Goal: Information Seeking & Learning: Learn about a topic

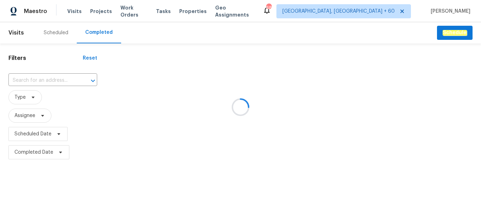
click at [42, 78] on div at bounding box center [240, 107] width 481 height 214
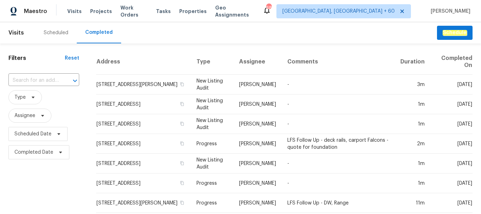
click at [42, 78] on input "text" at bounding box center [33, 80] width 51 height 11
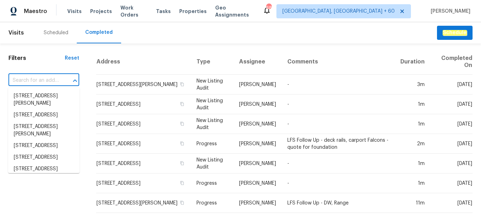
paste input "[STREET_ADDRESS]"
type input "[STREET_ADDRESS]"
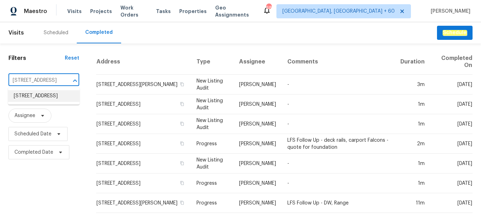
click at [42, 98] on li "[STREET_ADDRESS]" at bounding box center [44, 96] width 72 height 12
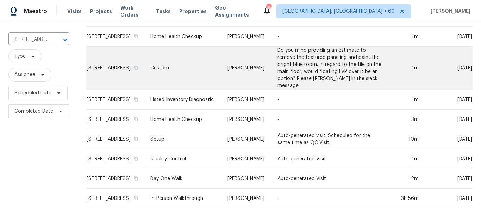
scroll to position [53, 0]
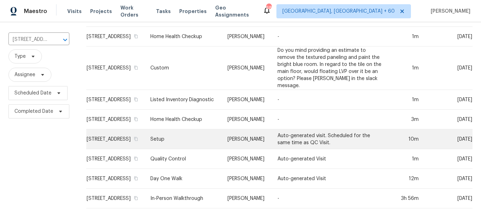
click at [210, 136] on td "Setup" at bounding box center [183, 139] width 77 height 20
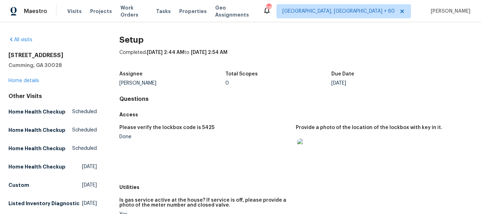
scroll to position [176, 0]
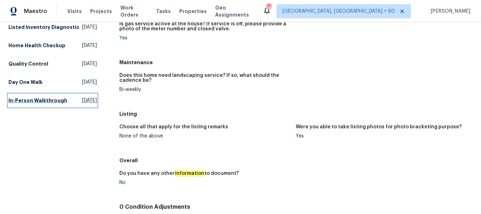
click at [30, 104] on h5 "In-Person Walkthrough" at bounding box center [37, 100] width 59 height 7
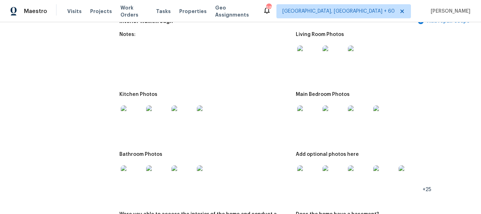
scroll to position [1092, 0]
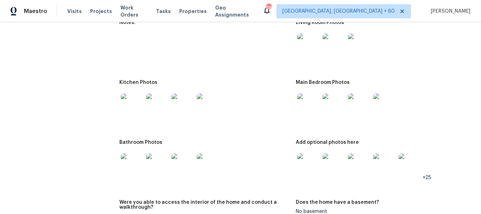
click at [359, 43] on img at bounding box center [359, 44] width 23 height 23
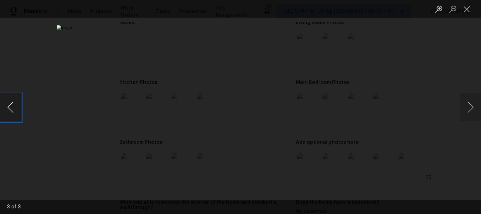
click at [12, 103] on button "Previous image" at bounding box center [10, 107] width 21 height 28
click at [469, 104] on button "Next image" at bounding box center [470, 107] width 21 height 28
click at [6, 101] on button "Previous image" at bounding box center [10, 107] width 21 height 28
click at [468, 103] on button "Next image" at bounding box center [470, 107] width 21 height 28
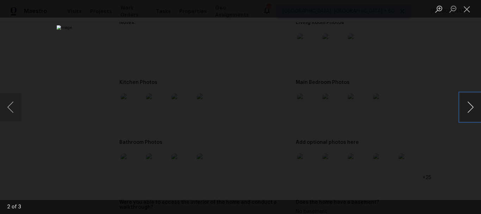
click at [468, 103] on button "Next image" at bounding box center [470, 107] width 21 height 28
